Goal: Transaction & Acquisition: Purchase product/service

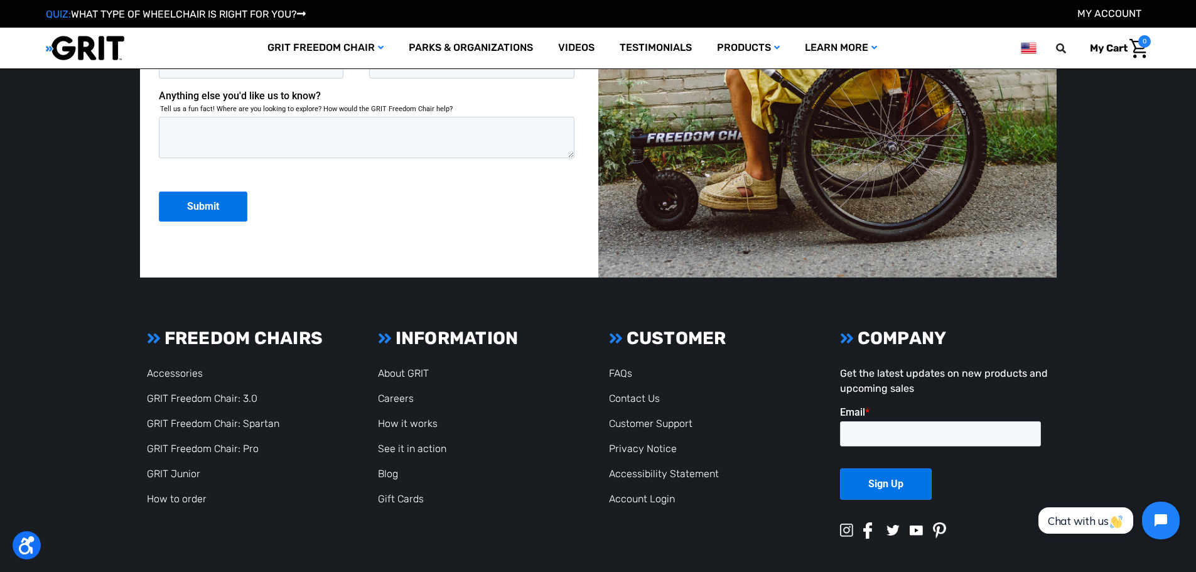
scroll to position [3438, 0]
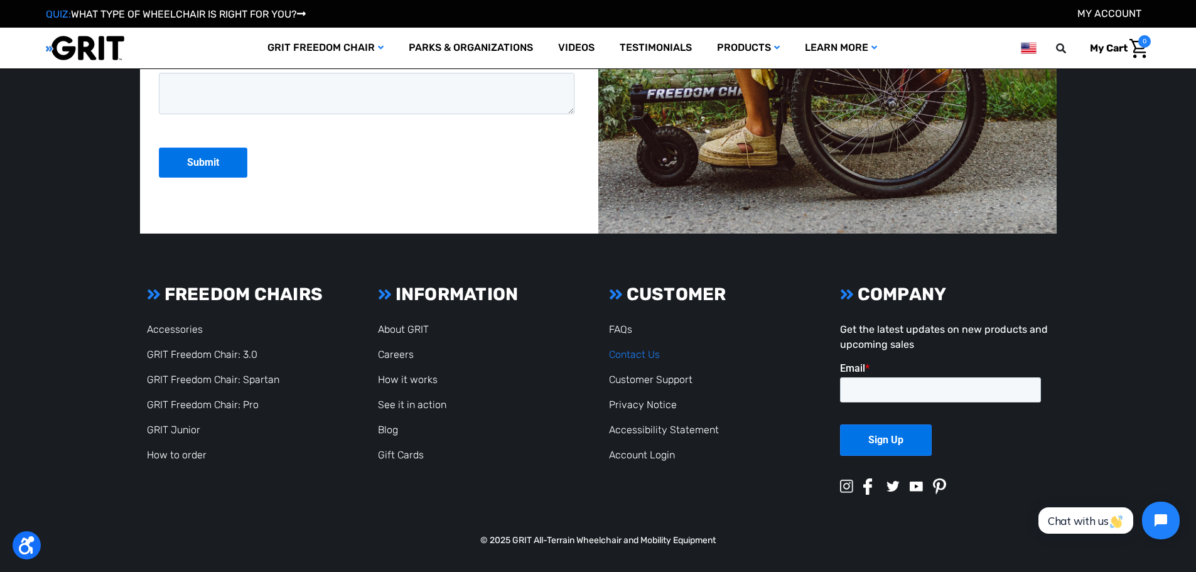
click at [645, 353] on link "Contact Us" at bounding box center [634, 354] width 51 height 12
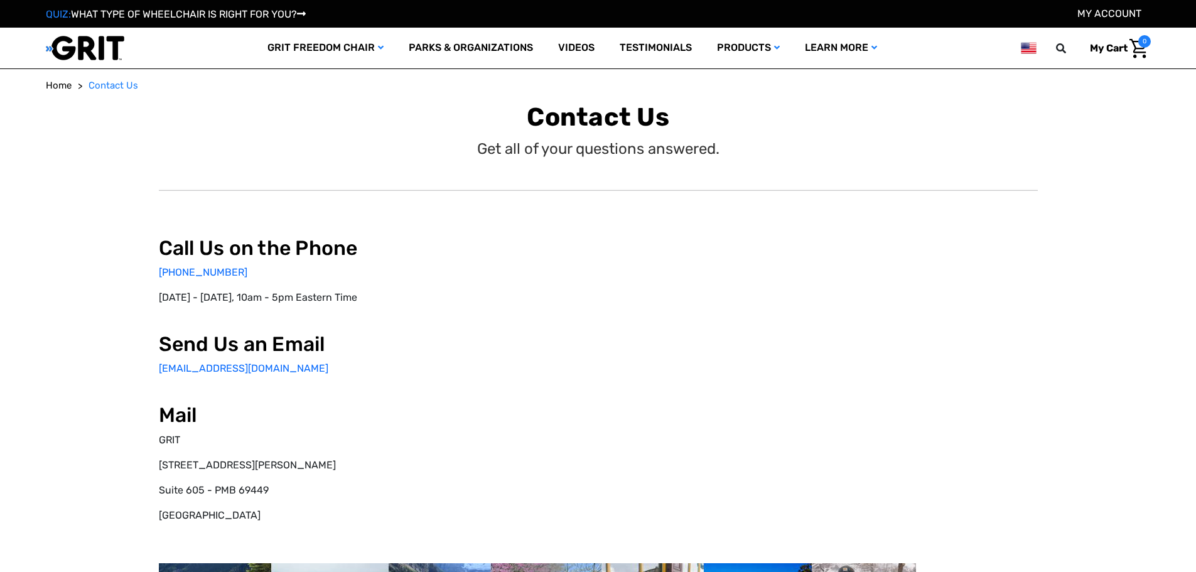
select select "US"
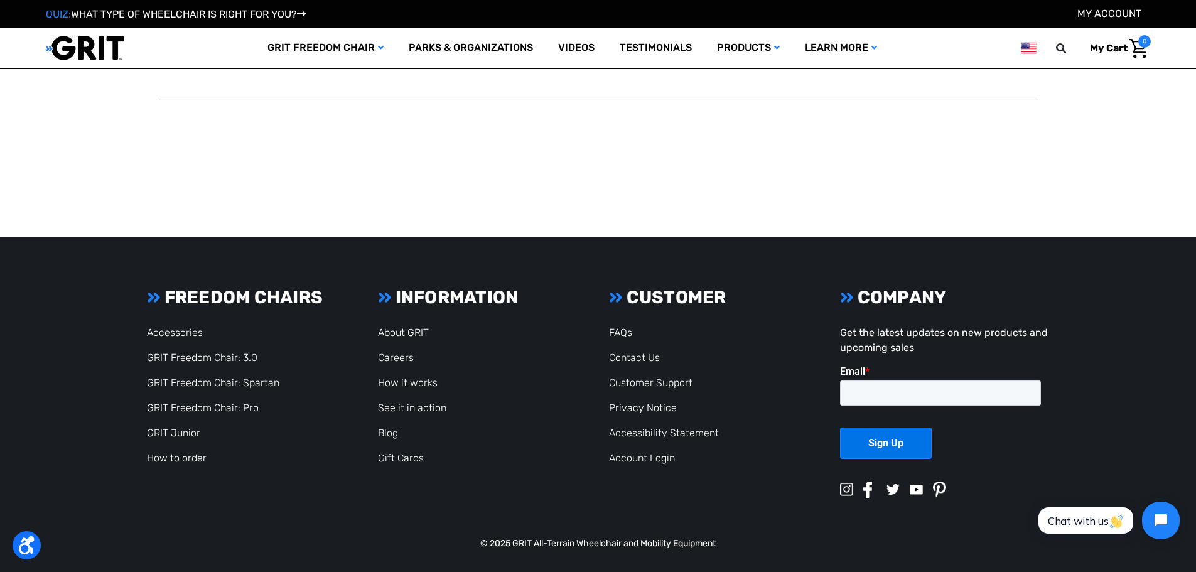
scroll to position [540, 0]
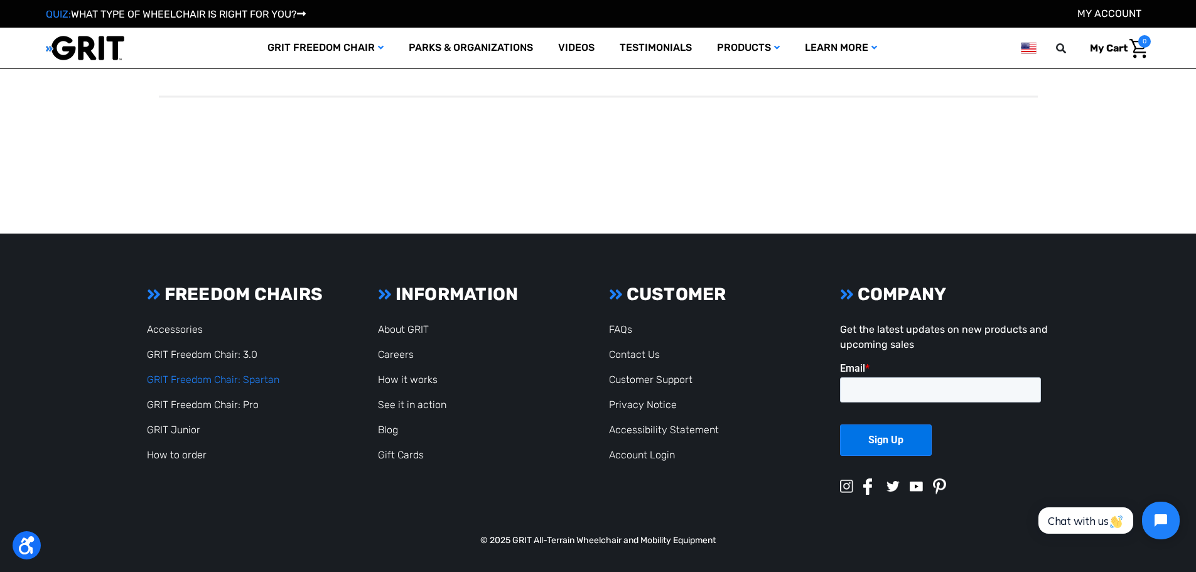
click at [251, 380] on link "GRIT Freedom Chair: Spartan" at bounding box center [213, 380] width 132 height 12
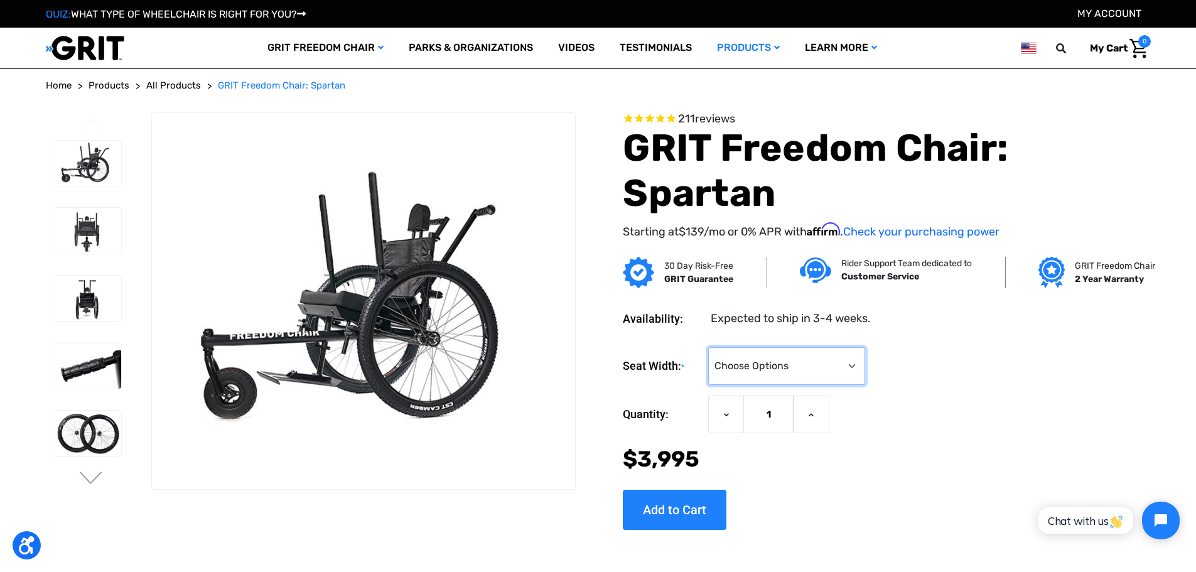
click at [852, 364] on select "Choose Options 16" 18" 20"" at bounding box center [786, 366] width 157 height 38
select select "325"
click at [708, 347] on select "Choose Options 16" 18" 20"" at bounding box center [786, 366] width 157 height 38
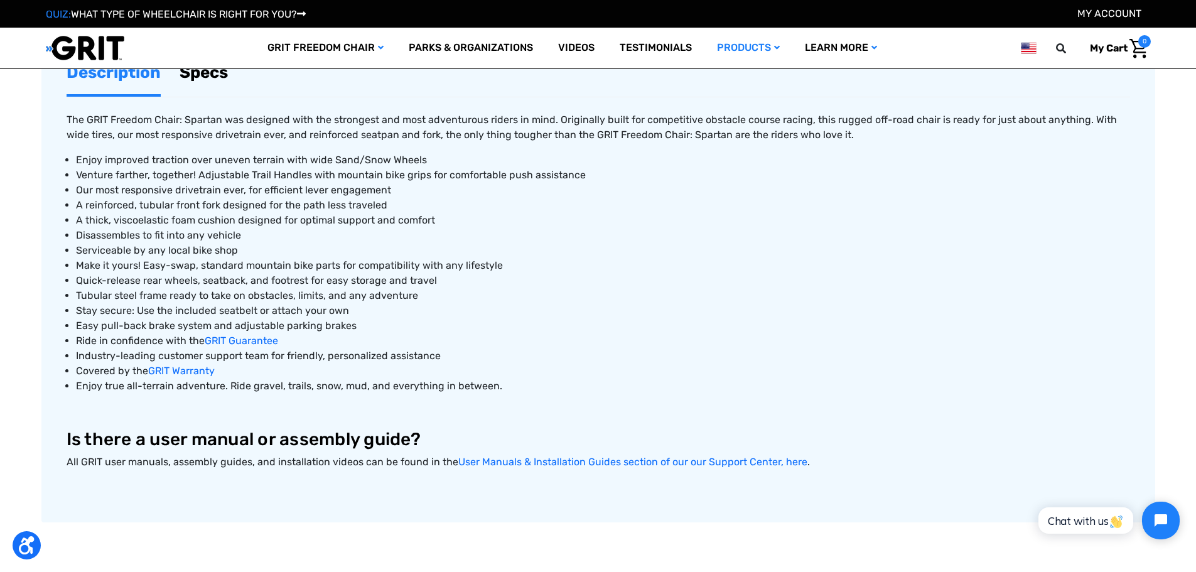
scroll to position [565, 0]
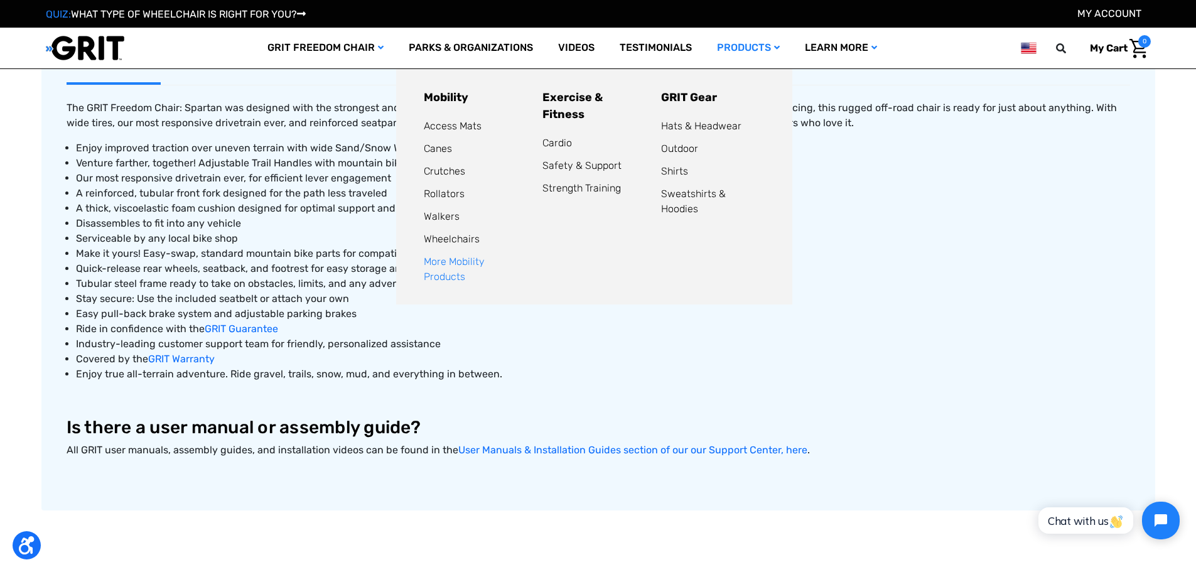
click at [475, 262] on link "More Mobility Products" at bounding box center [454, 269] width 61 height 27
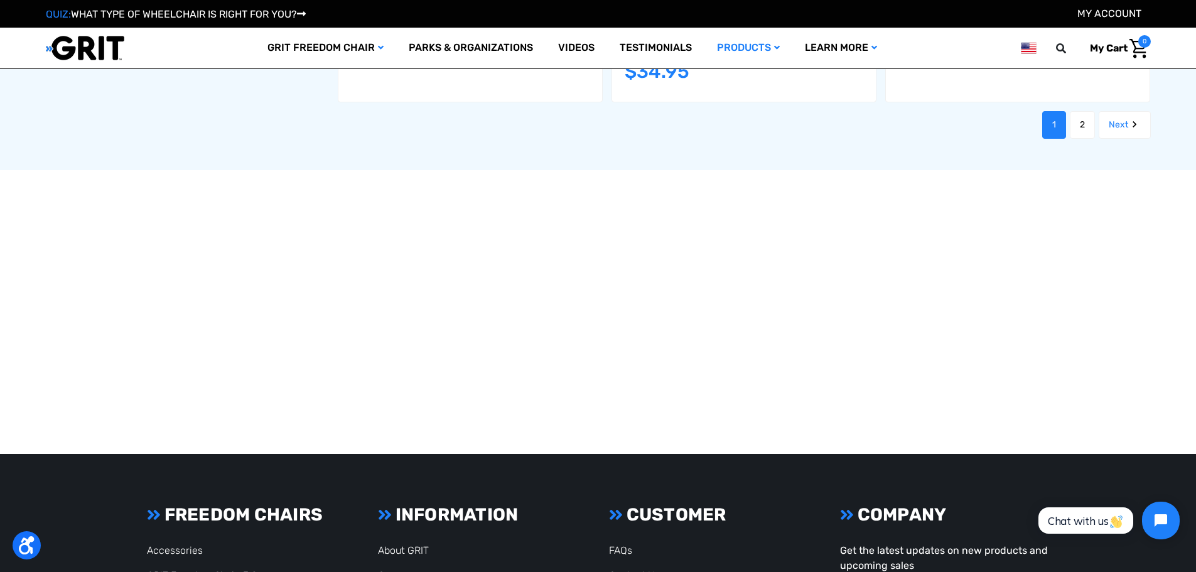
scroll to position [1758, 0]
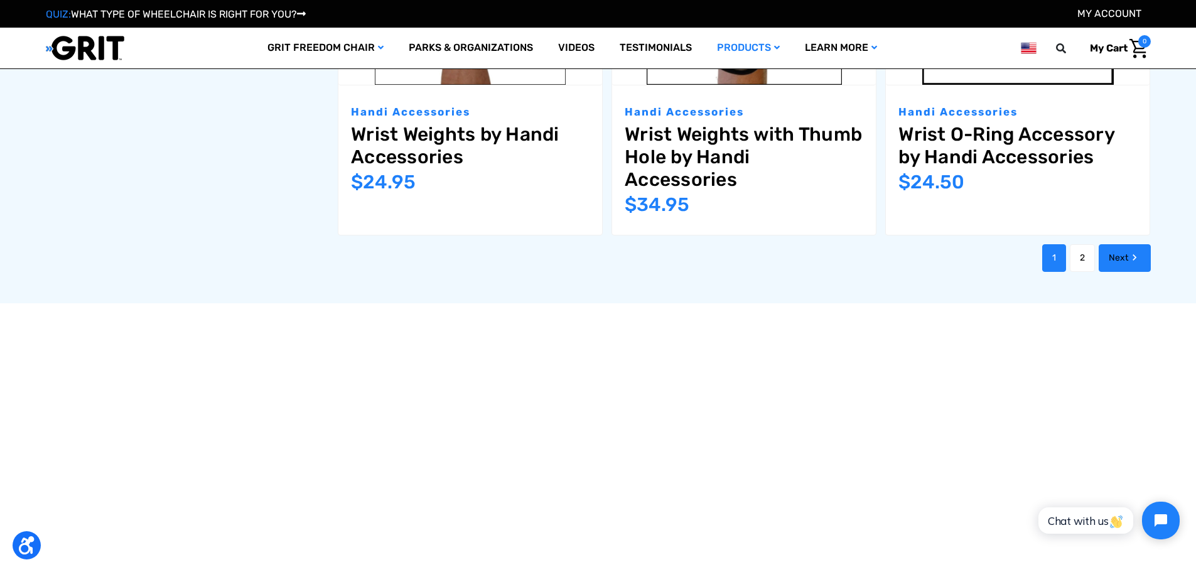
click at [1117, 260] on link "Next" at bounding box center [1125, 258] width 52 height 28
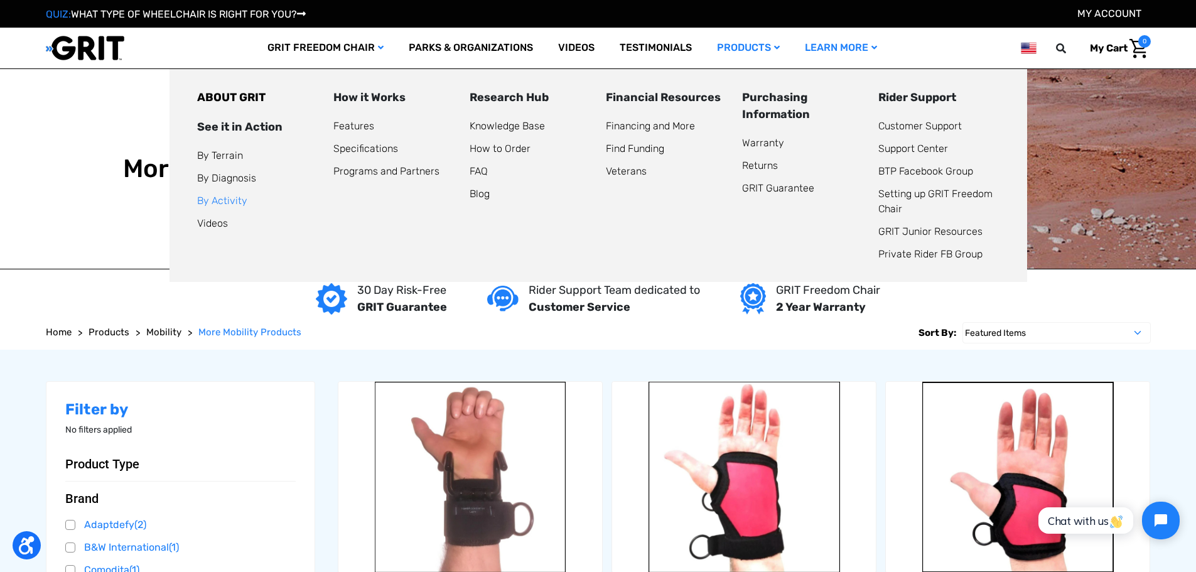
click at [234, 201] on link "By Activity" at bounding box center [222, 201] width 50 height 12
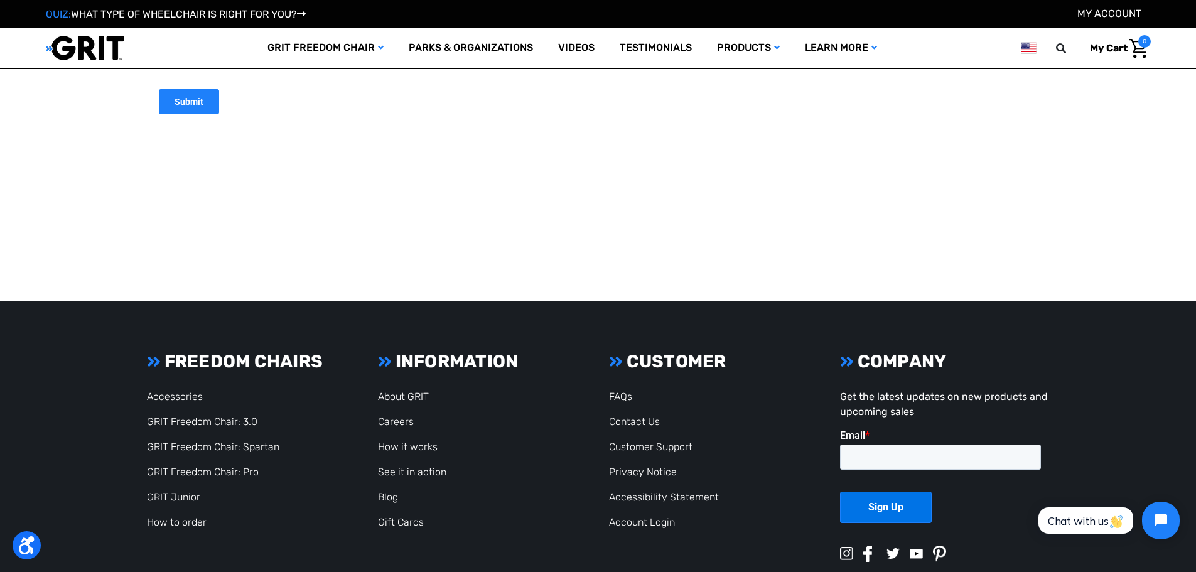
scroll to position [1883, 0]
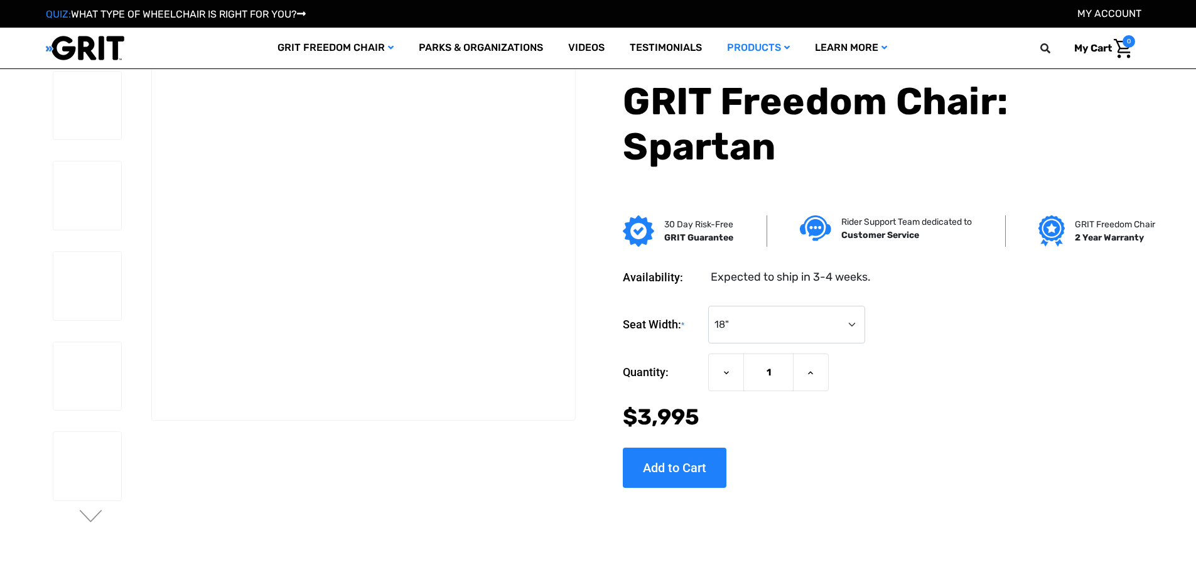
select select "325"
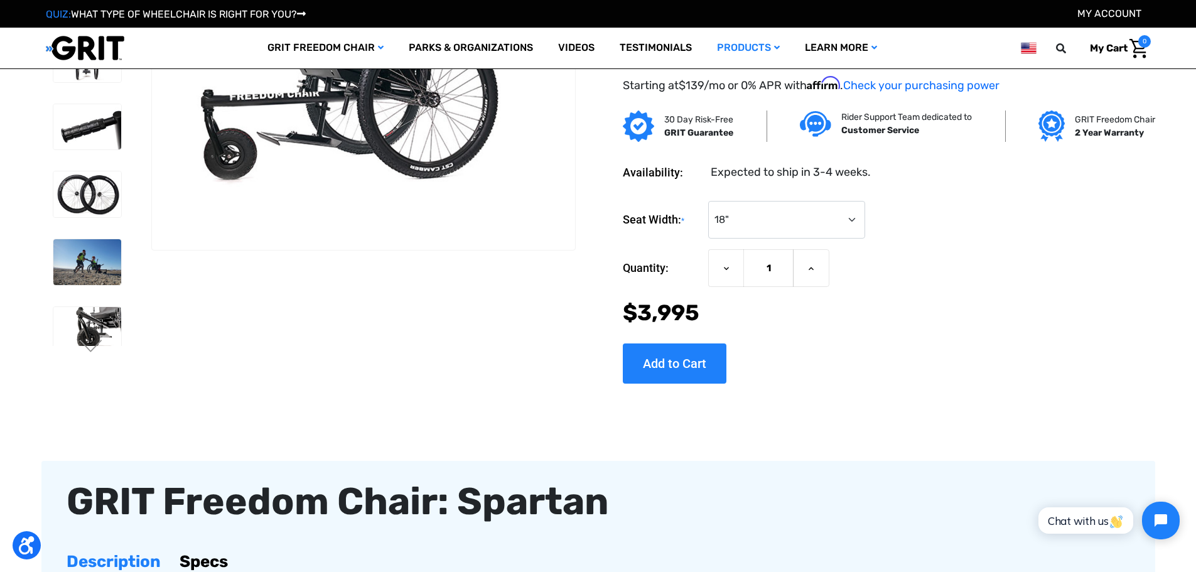
scroll to position [188, 0]
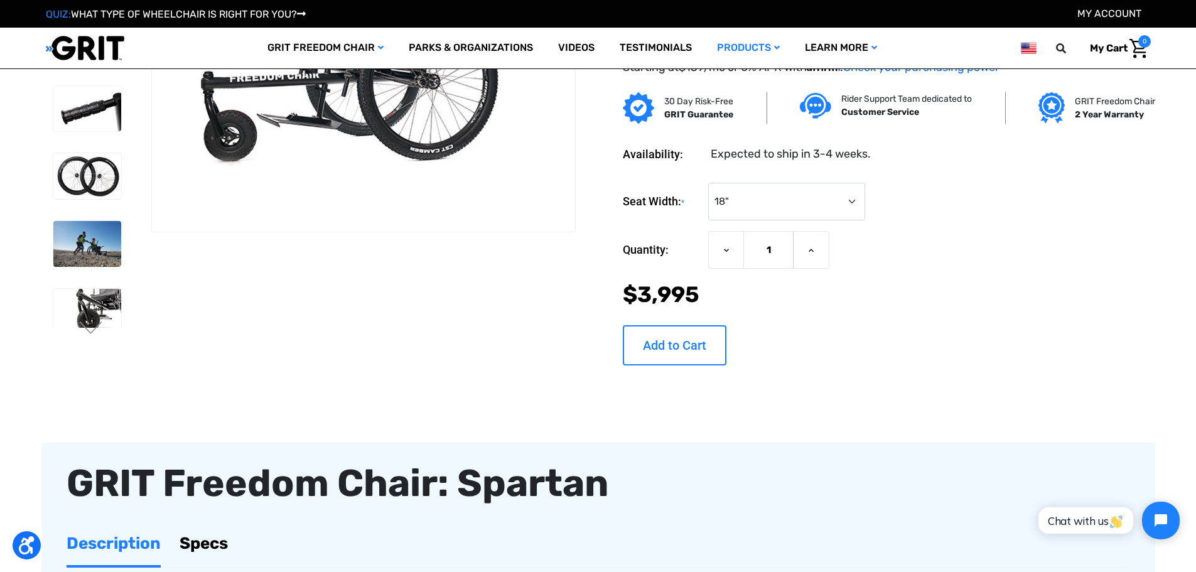
click at [671, 350] on input "Add to Cart" at bounding box center [675, 345] width 104 height 40
type input "Add to Cart"
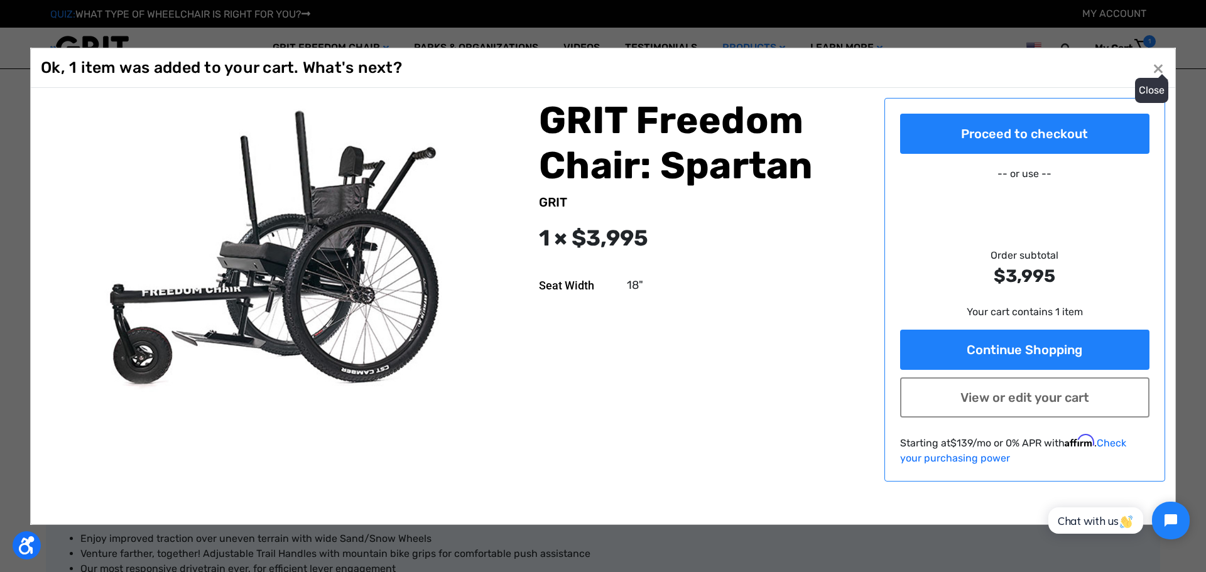
click at [1158, 70] on button "Close ×" at bounding box center [1158, 68] width 20 height 20
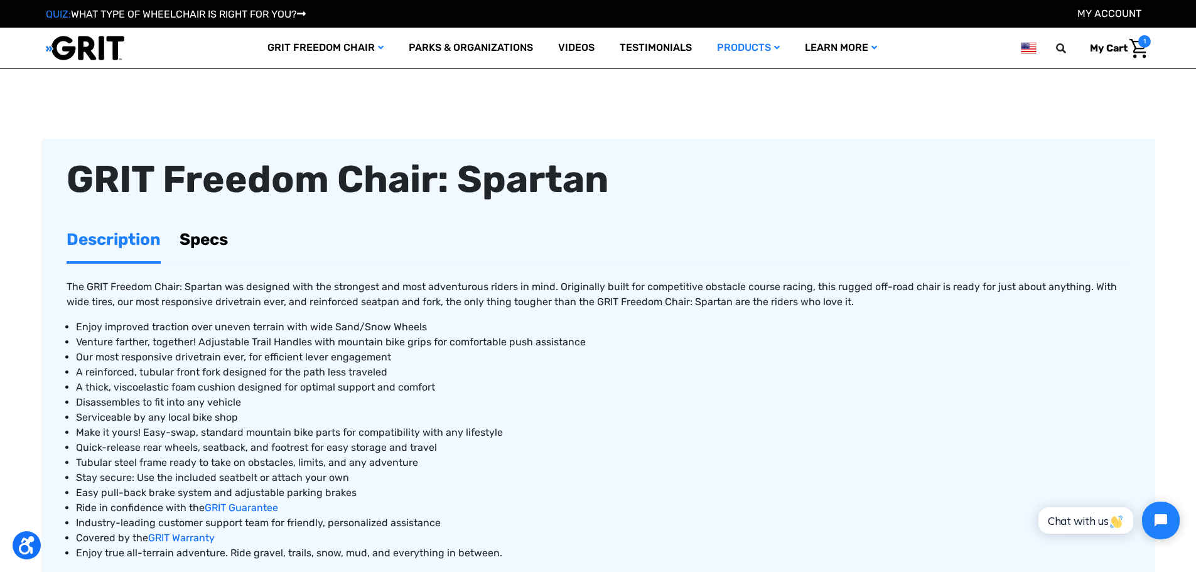
scroll to position [377, 0]
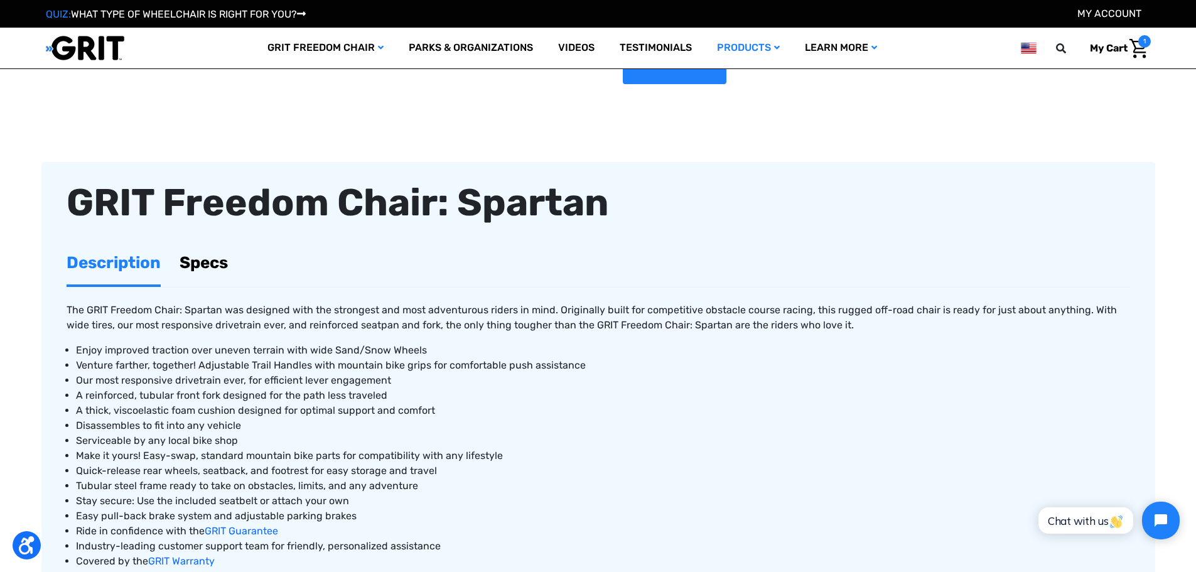
click at [210, 266] on link "Specs" at bounding box center [204, 262] width 48 height 43
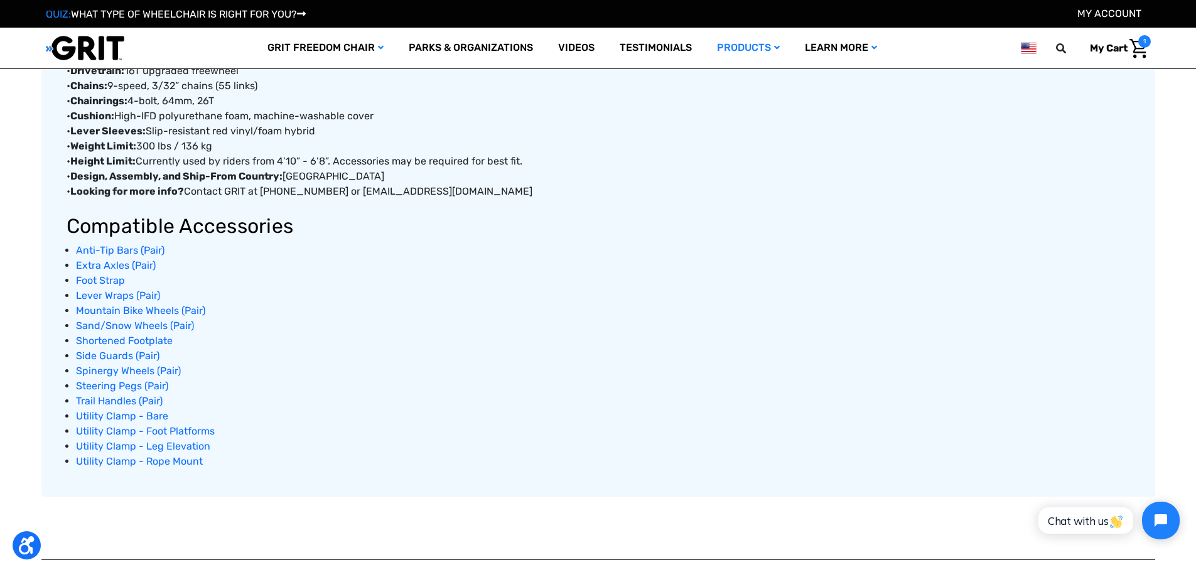
scroll to position [816, 0]
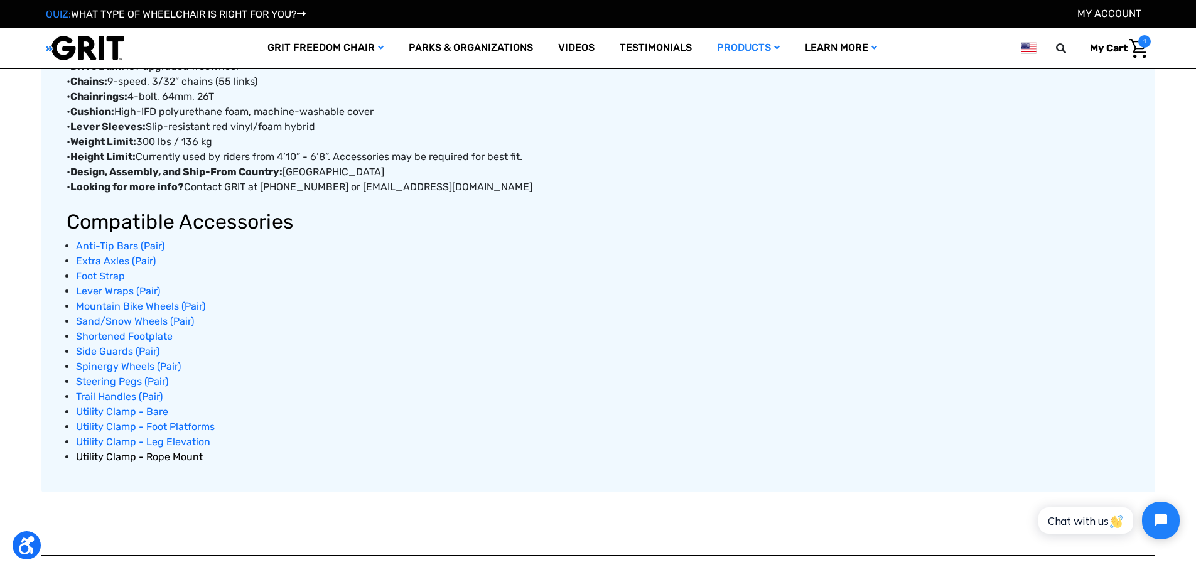
click at [121, 458] on span "Utility Clamp - Rope Mount" at bounding box center [139, 457] width 127 height 12
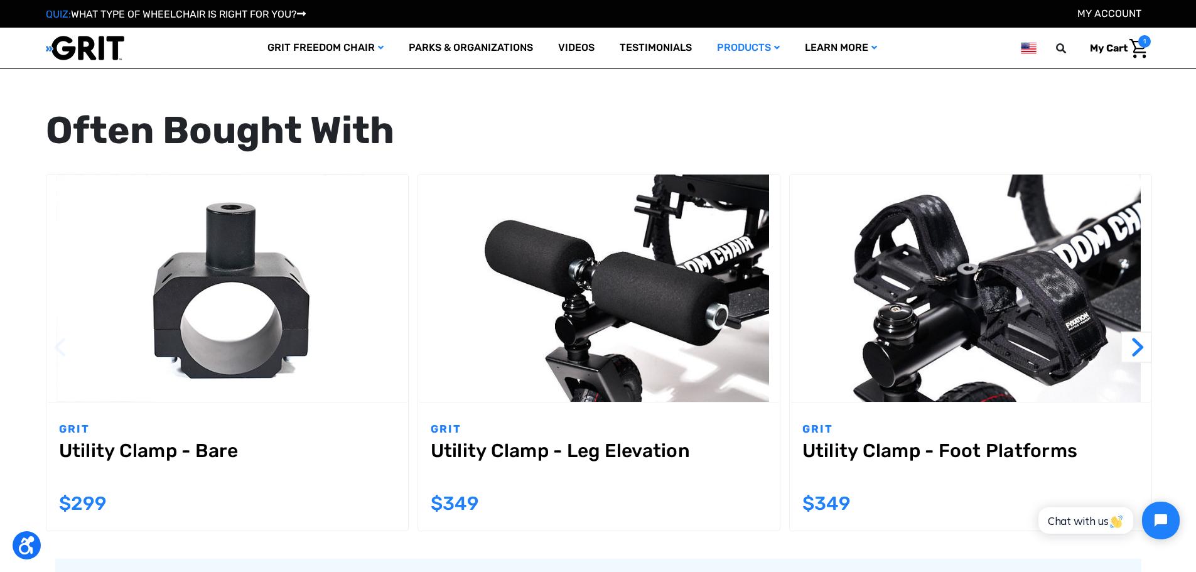
scroll to position [1193, 0]
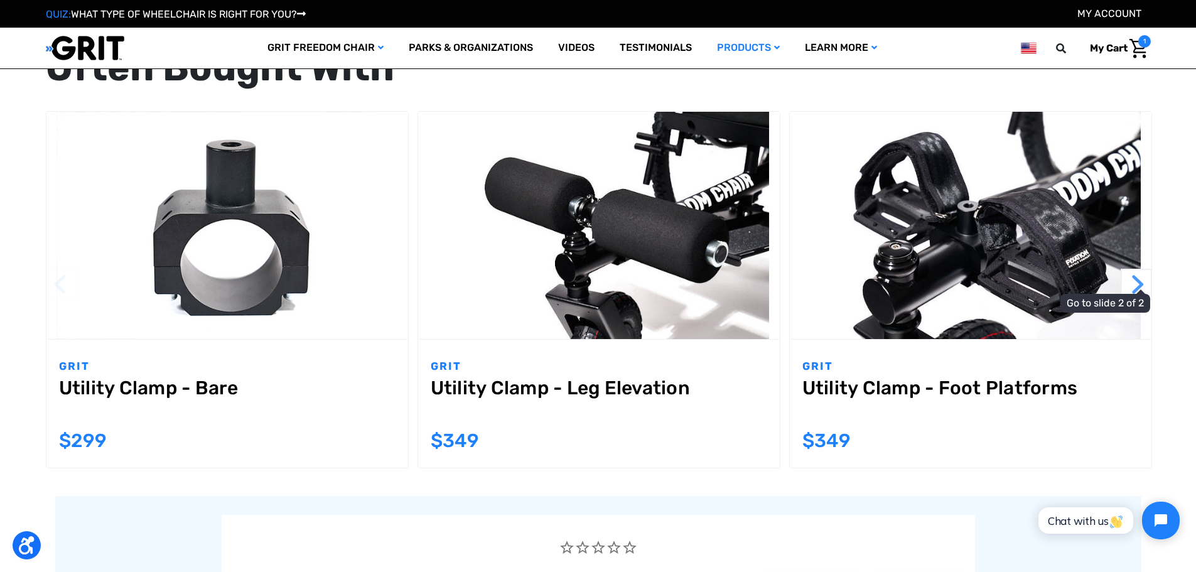
click at [1131, 283] on button "Next" at bounding box center [1136, 284] width 31 height 31
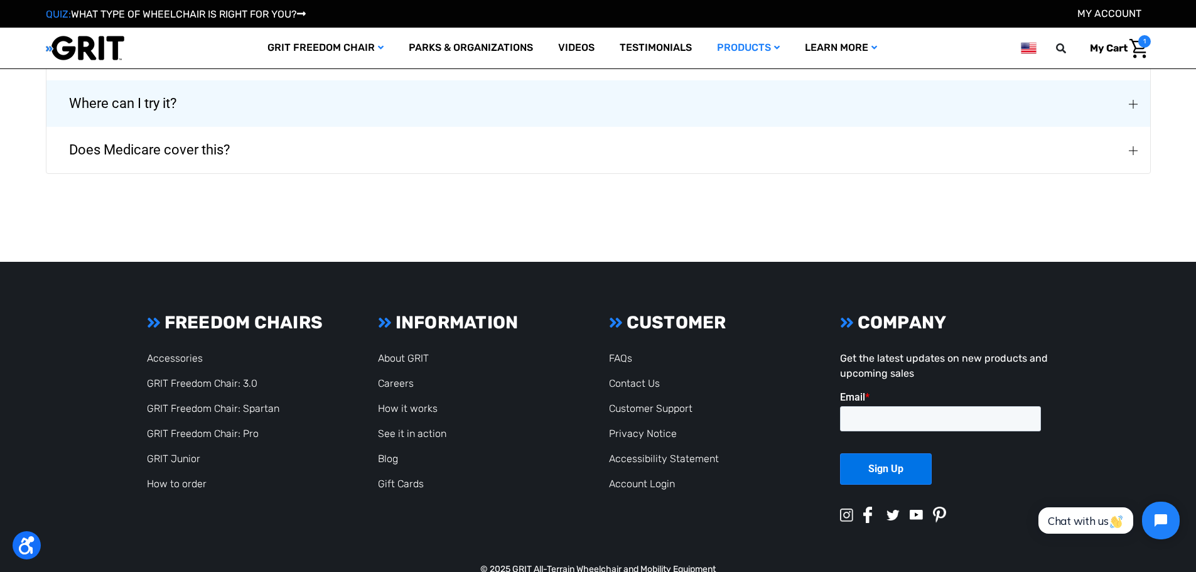
scroll to position [2135, 0]
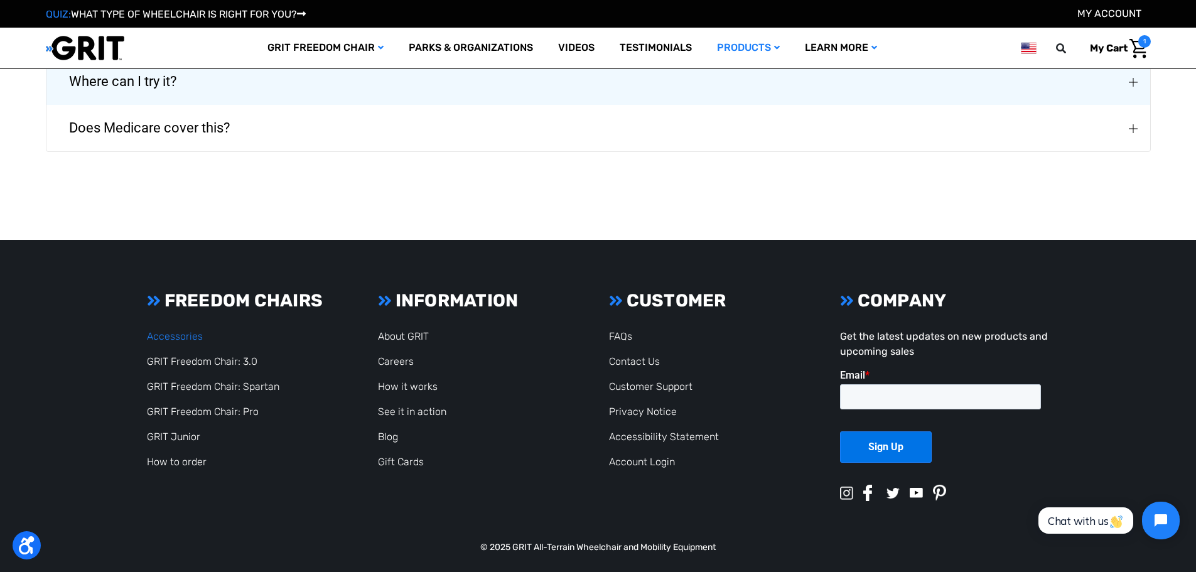
click at [184, 338] on link "Accessories" at bounding box center [175, 336] width 56 height 12
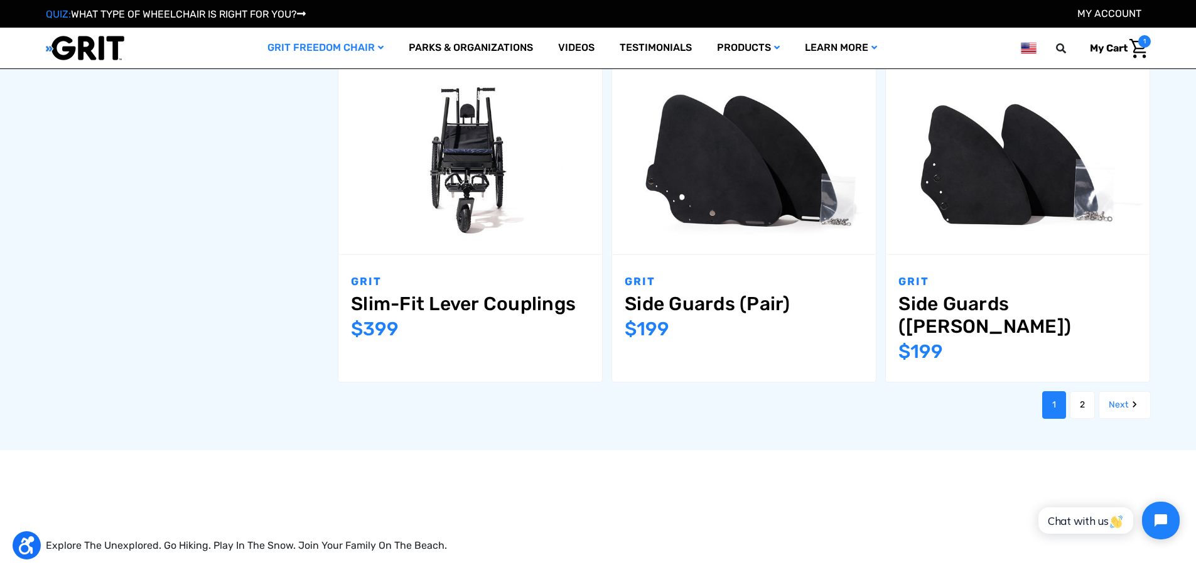
scroll to position [1570, 0]
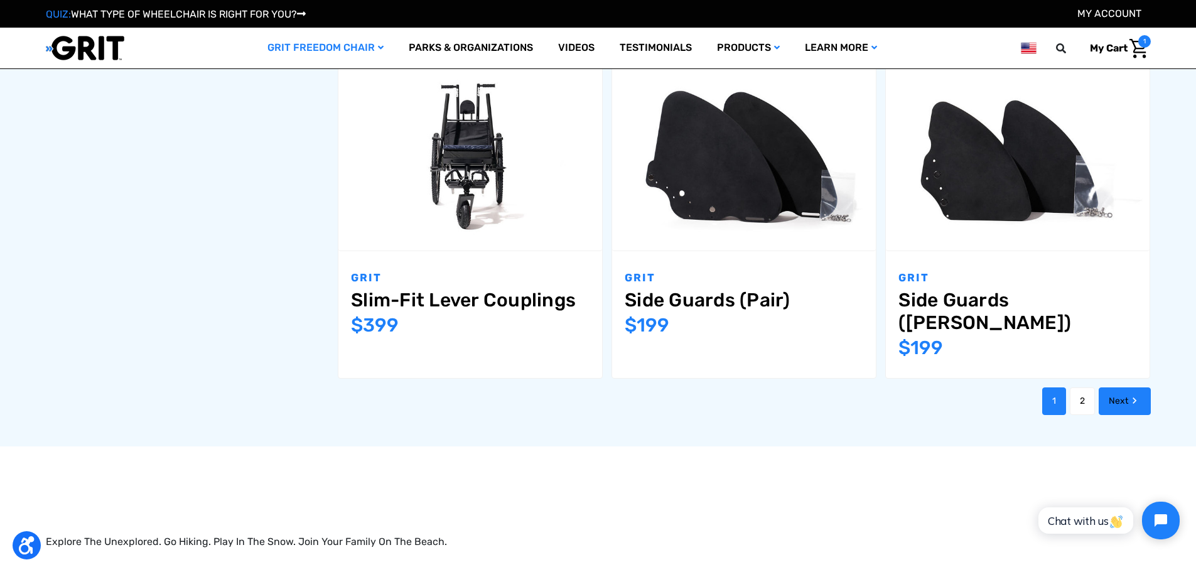
click at [1121, 387] on link "Next" at bounding box center [1125, 401] width 52 height 28
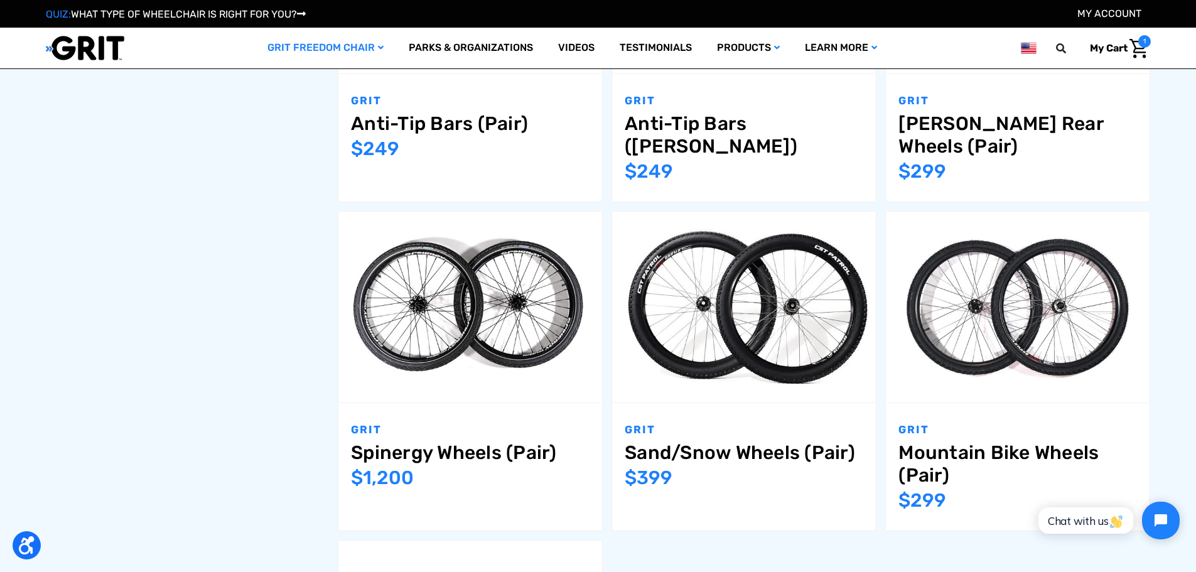
scroll to position [1193, 0]
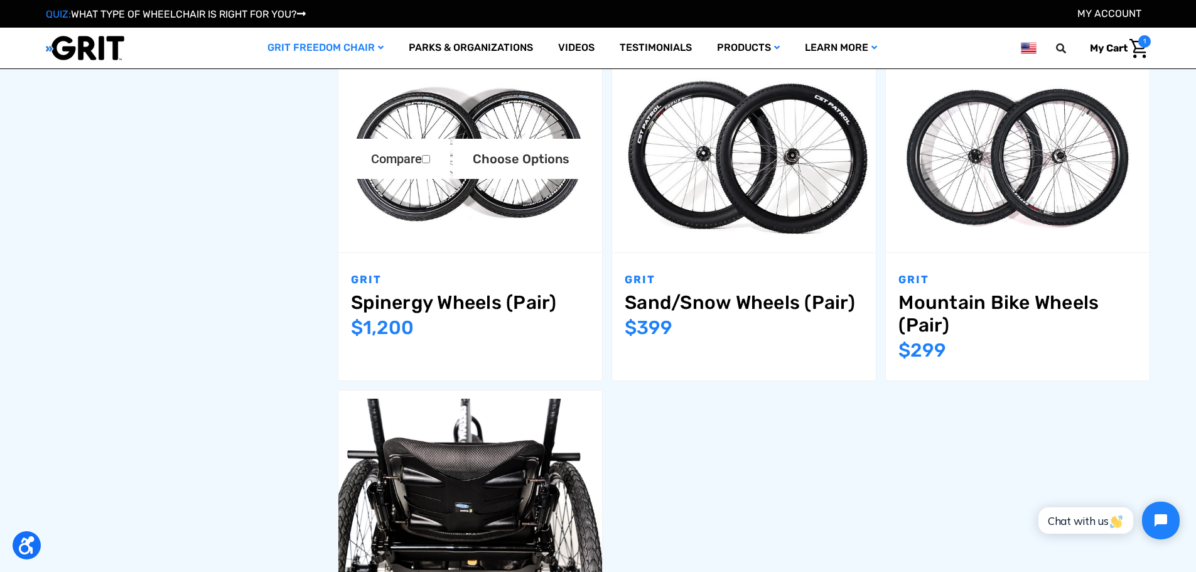
click at [497, 232] on img "Spinergy Wheels (Pair),$1,200.00\a" at bounding box center [470, 157] width 264 height 176
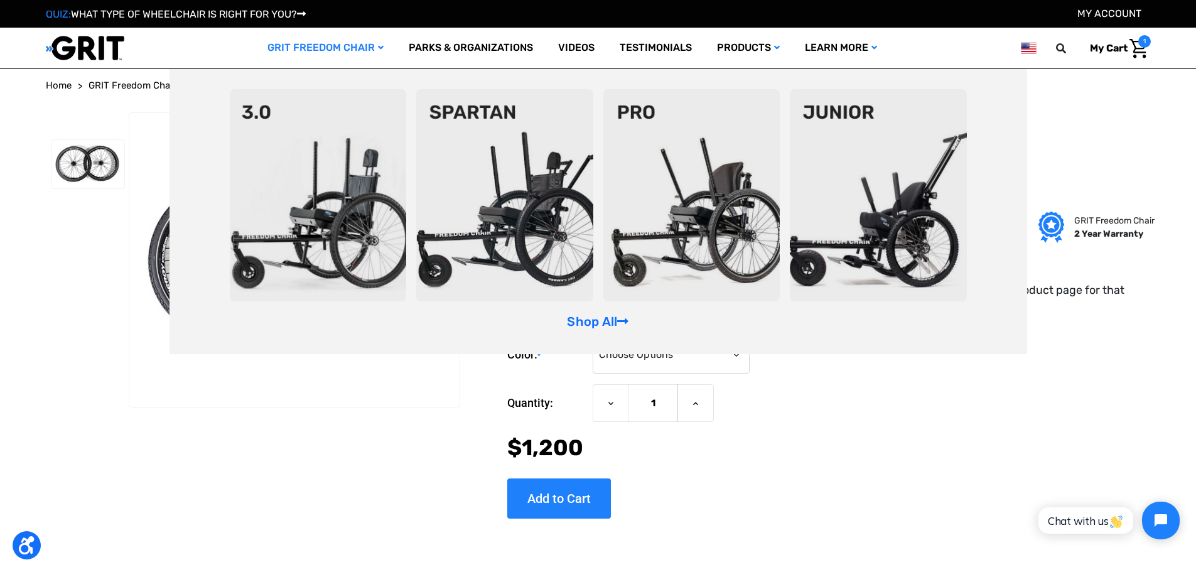
click at [487, 190] on img at bounding box center [504, 195] width 177 height 212
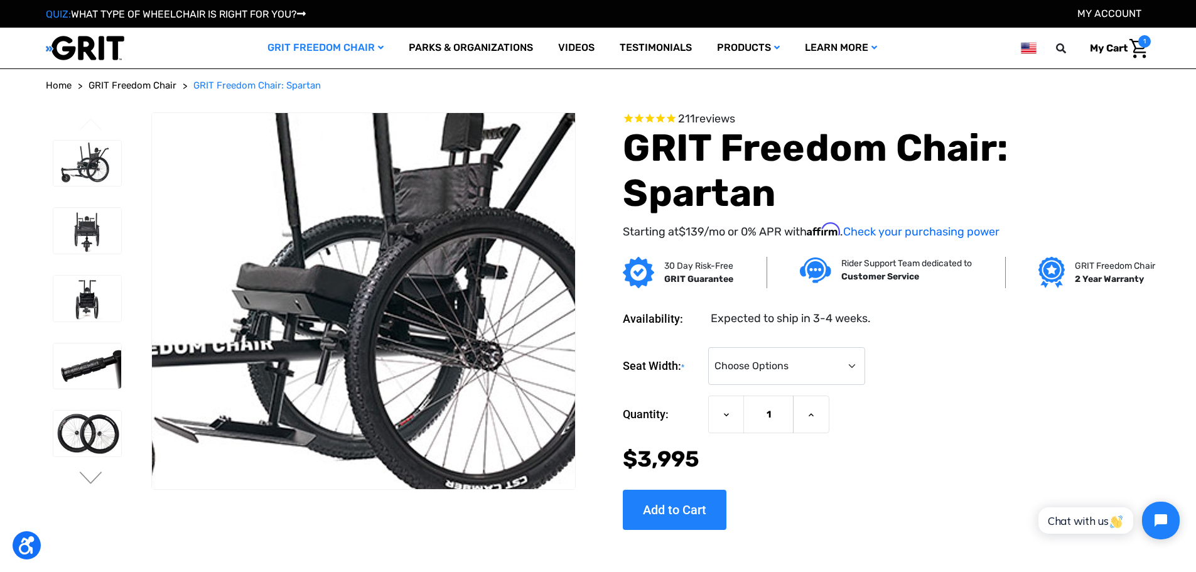
click at [370, 341] on img at bounding box center [357, 284] width 804 height 536
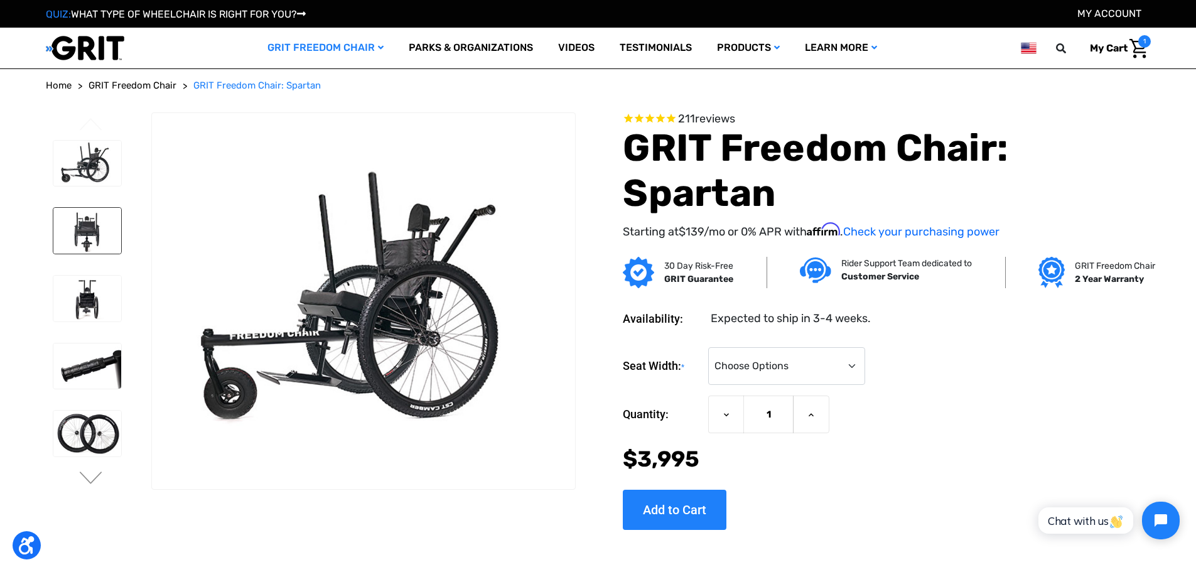
click at [90, 217] on img at bounding box center [87, 231] width 68 height 46
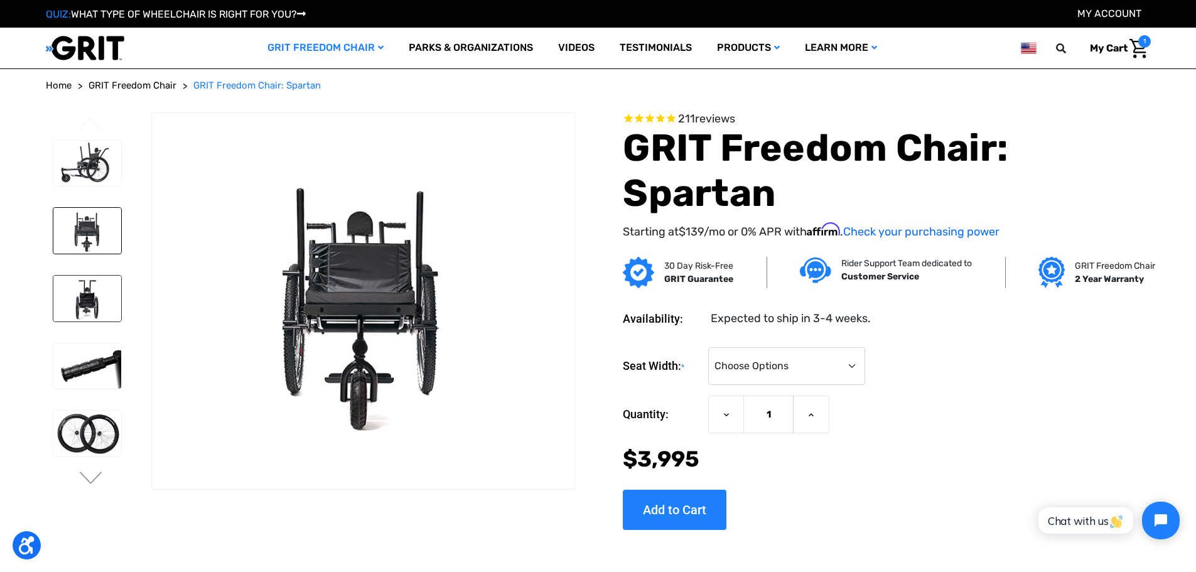
click at [80, 298] on img at bounding box center [87, 299] width 68 height 46
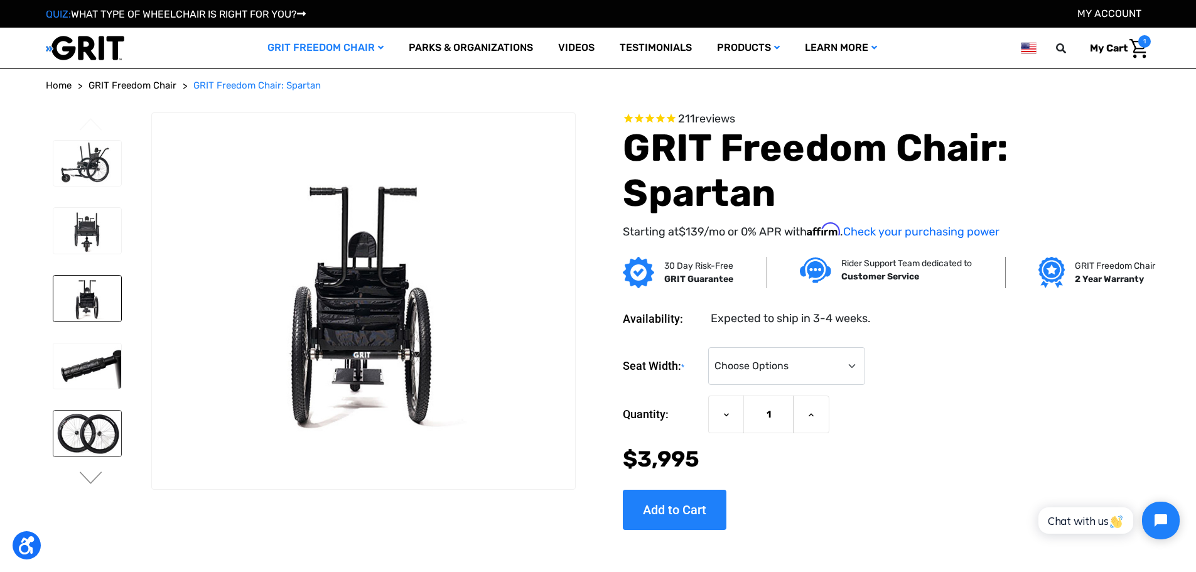
click at [82, 429] on img at bounding box center [87, 434] width 68 height 46
